Goal: Transaction & Acquisition: Purchase product/service

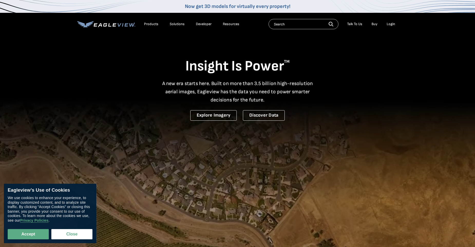
click at [389, 23] on div "Login" at bounding box center [390, 24] width 8 height 5
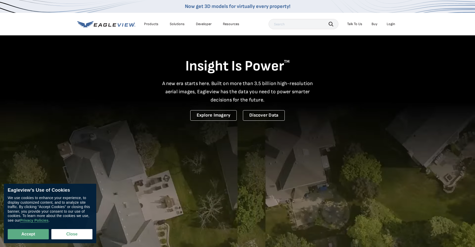
click at [391, 25] on div "Login" at bounding box center [390, 24] width 8 height 5
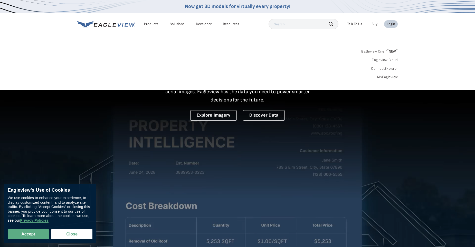
click at [386, 77] on link "MyEagleview" at bounding box center [387, 77] width 21 height 5
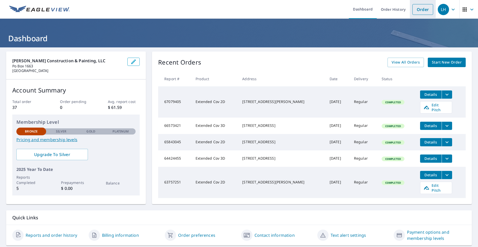
click at [419, 7] on link "Order" at bounding box center [423, 9] width 21 height 11
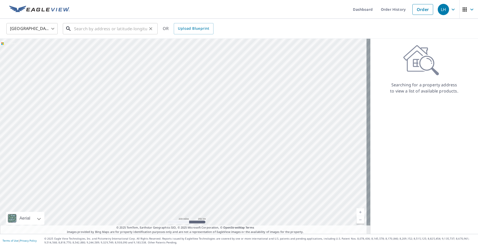
click at [96, 30] on input "text" at bounding box center [110, 29] width 73 height 14
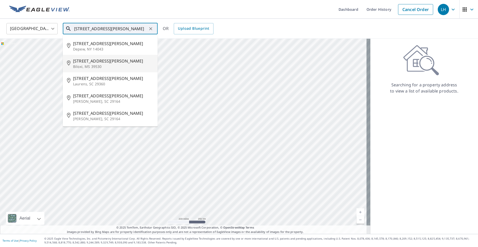
click at [87, 61] on span "136 Lee St" at bounding box center [113, 61] width 81 height 6
type input "136 Lee St Biloxi, MS 39530"
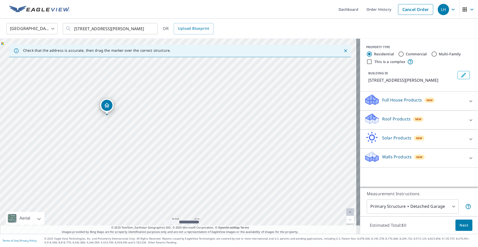
click at [447, 118] on div "Roof Products New" at bounding box center [415, 120] width 101 height 15
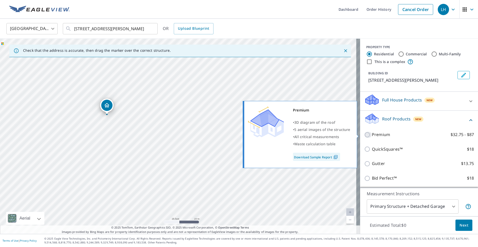
click at [365, 135] on input "Premium $32.75 - $87" at bounding box center [369, 135] width 8 height 6
checkbox input "true"
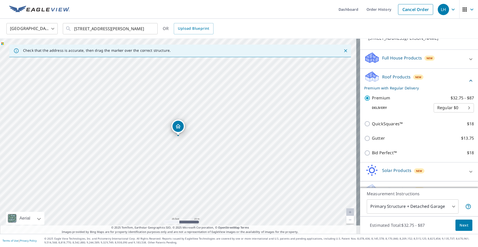
scroll to position [55, 0]
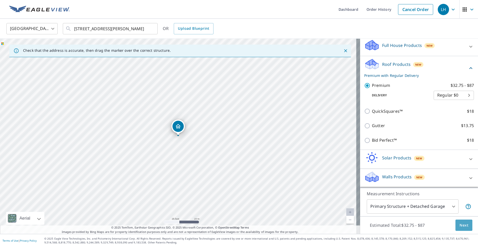
click at [460, 229] on button "Next" at bounding box center [464, 226] width 17 height 12
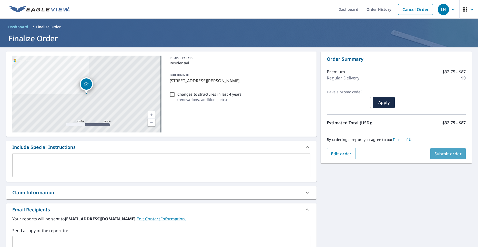
click at [444, 154] on span "Submit order" at bounding box center [448, 154] width 27 height 6
